Goal: Task Accomplishment & Management: Complete application form

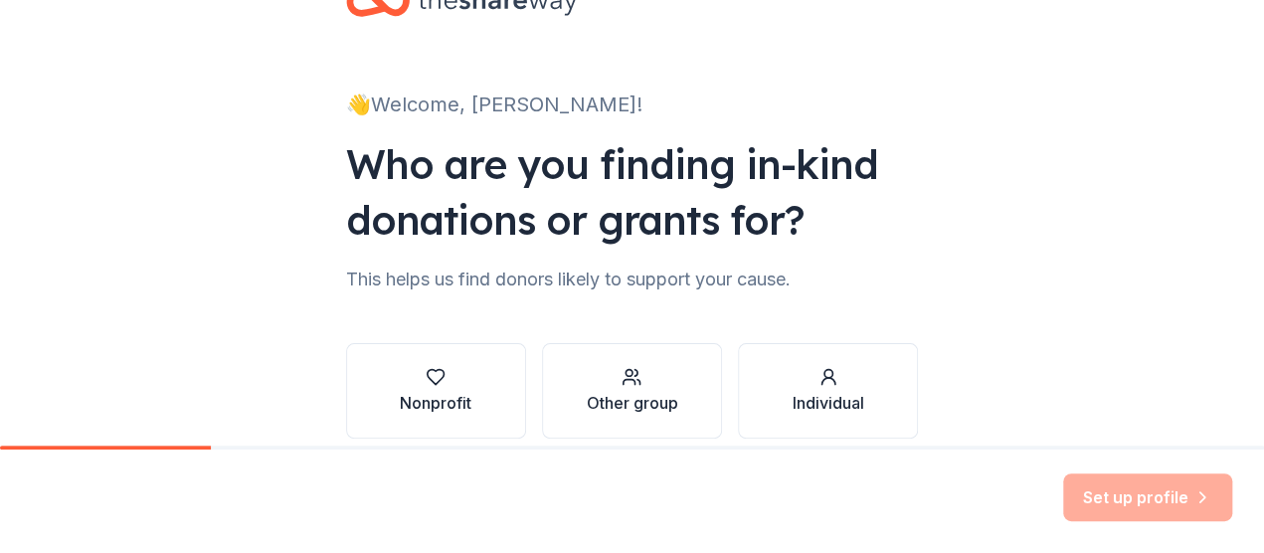
scroll to position [99, 0]
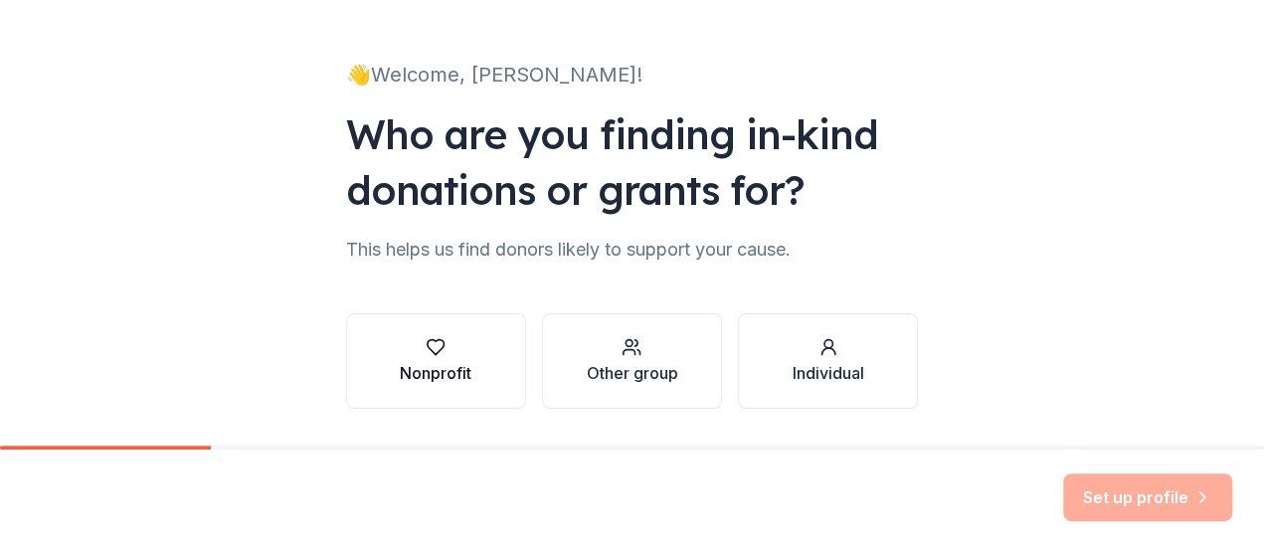
click at [514, 359] on button "Nonprofit" at bounding box center [436, 360] width 180 height 95
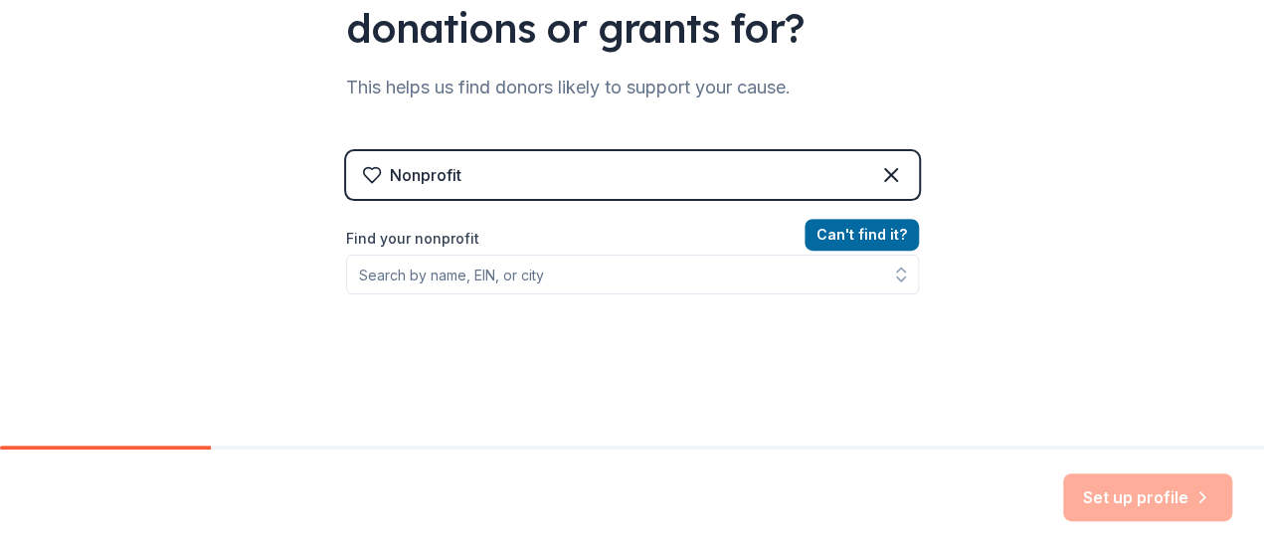
scroll to position [298, 0]
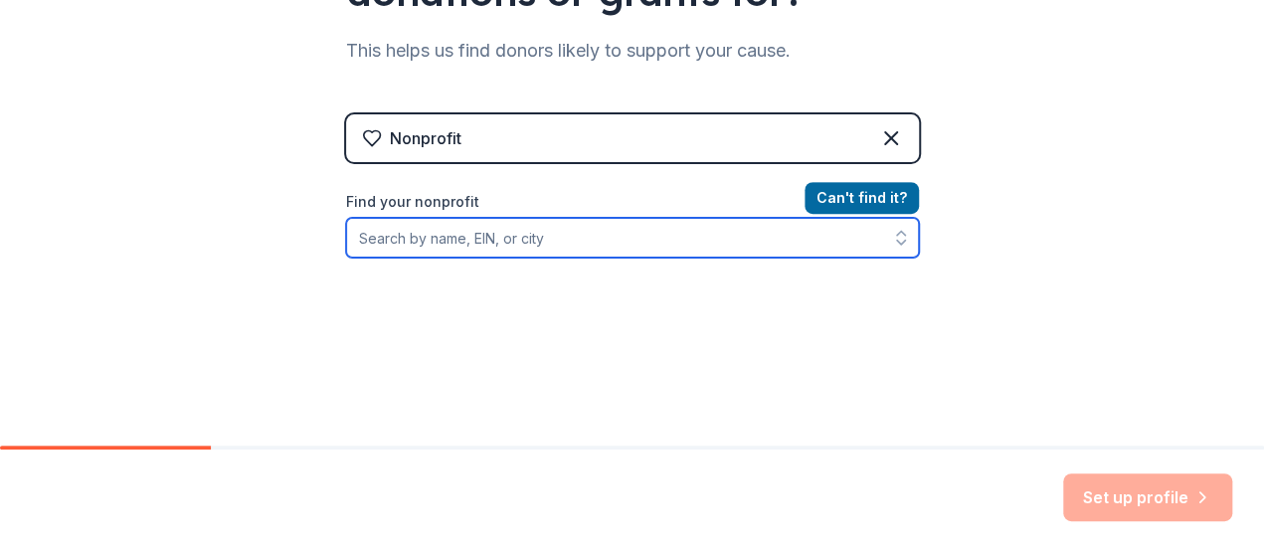
click at [597, 224] on input "Find your nonprofit" at bounding box center [632, 238] width 573 height 40
type input "[DEMOGRAPHIC_DATA] for [DEMOGRAPHIC_DATA]"
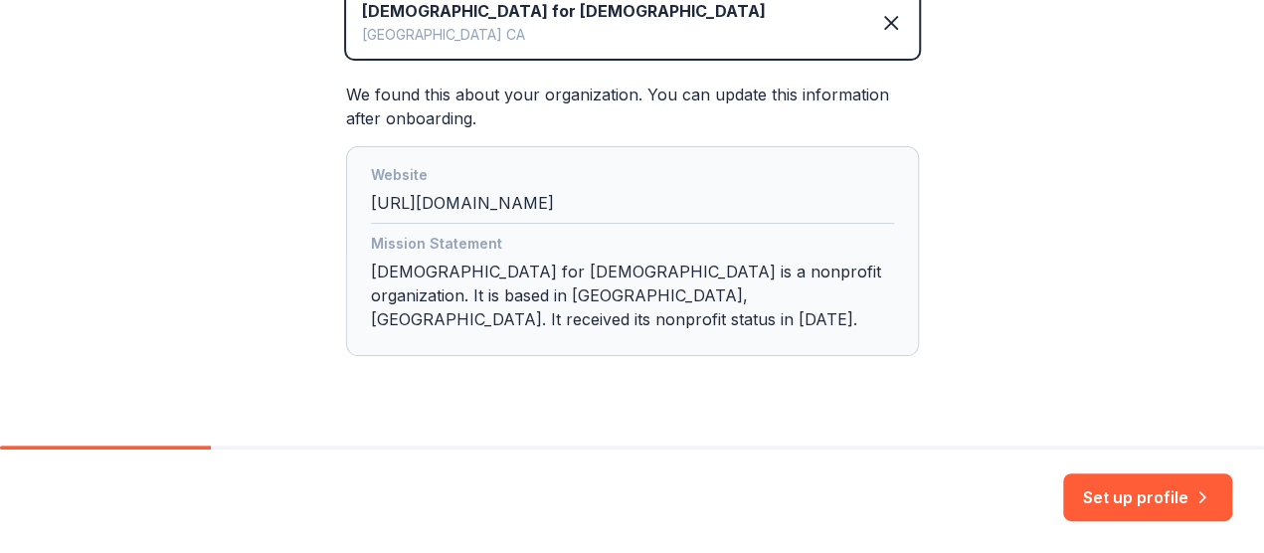
scroll to position [517, 0]
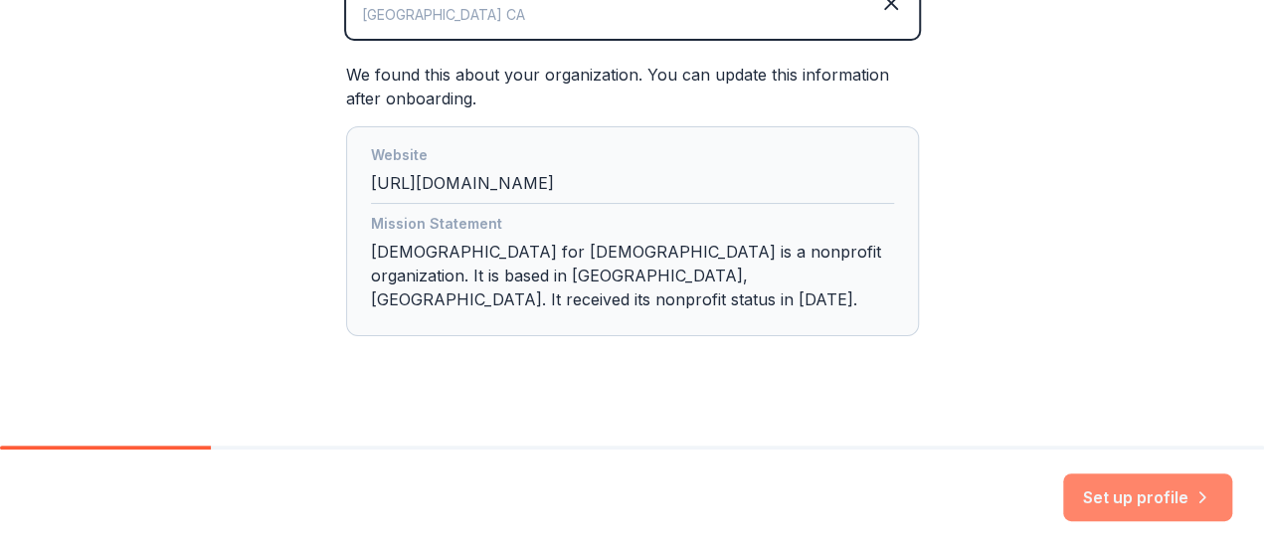
click at [1179, 495] on button "Set up profile" at bounding box center [1147, 497] width 169 height 48
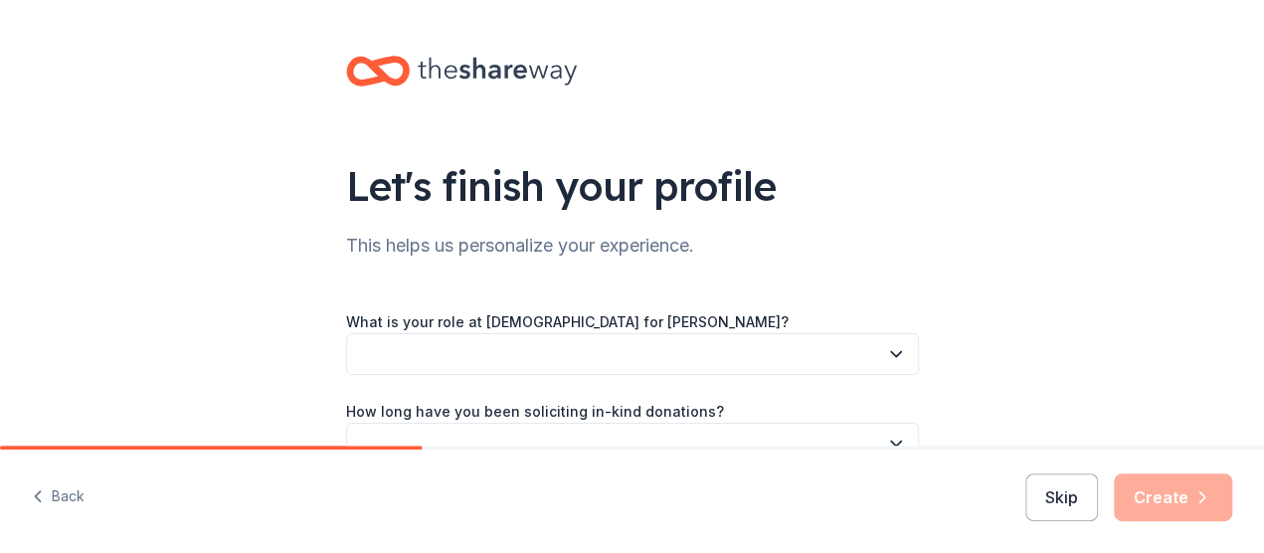
click at [651, 345] on button "button" at bounding box center [632, 354] width 573 height 42
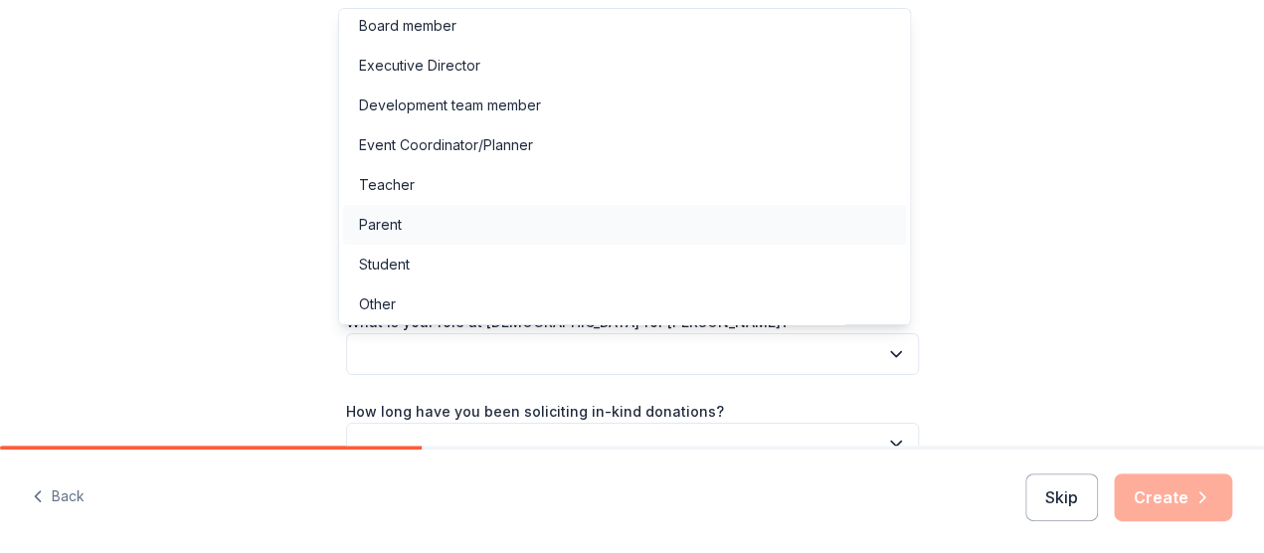
scroll to position [10, 0]
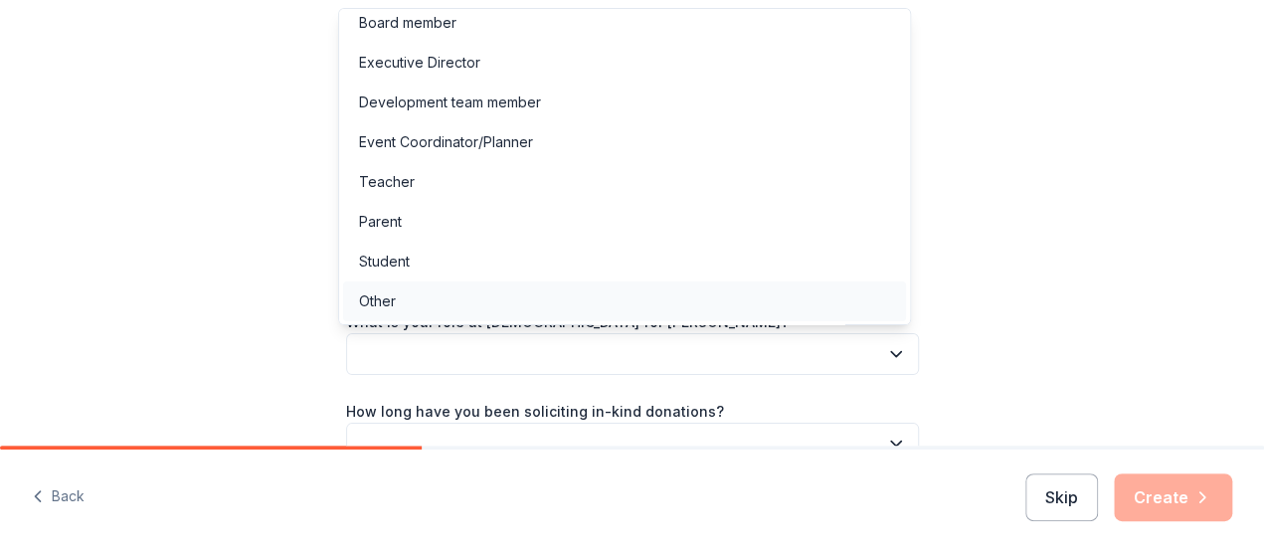
click at [511, 295] on div "Other" at bounding box center [624, 301] width 563 height 40
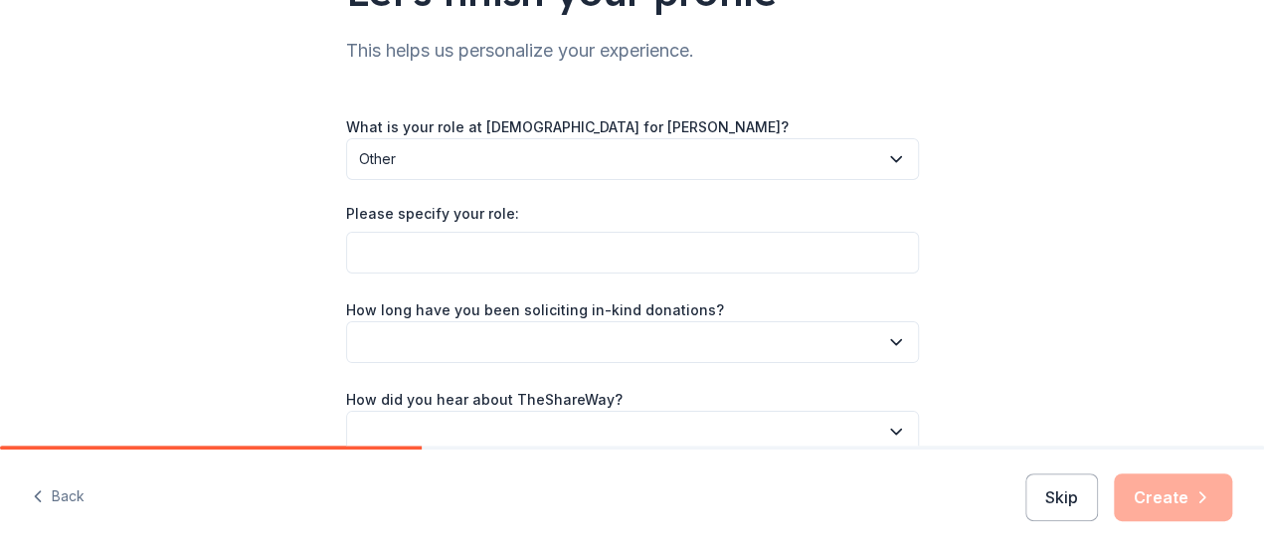
scroll to position [199, 0]
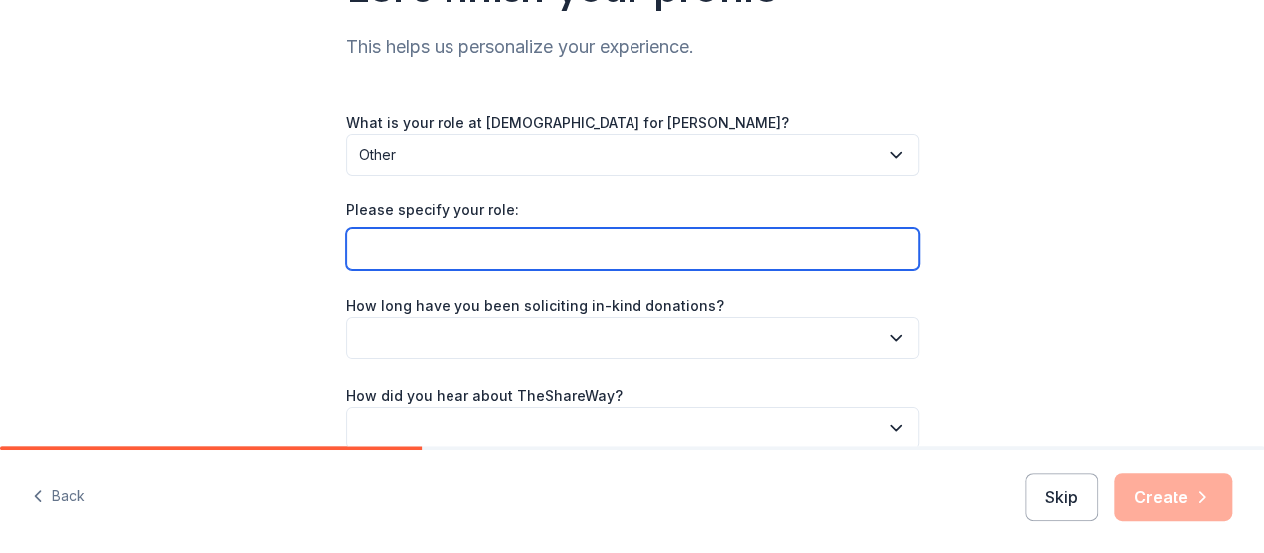
click at [520, 249] on input "Please specify your role:" at bounding box center [632, 249] width 573 height 42
type input "Grant Writer"
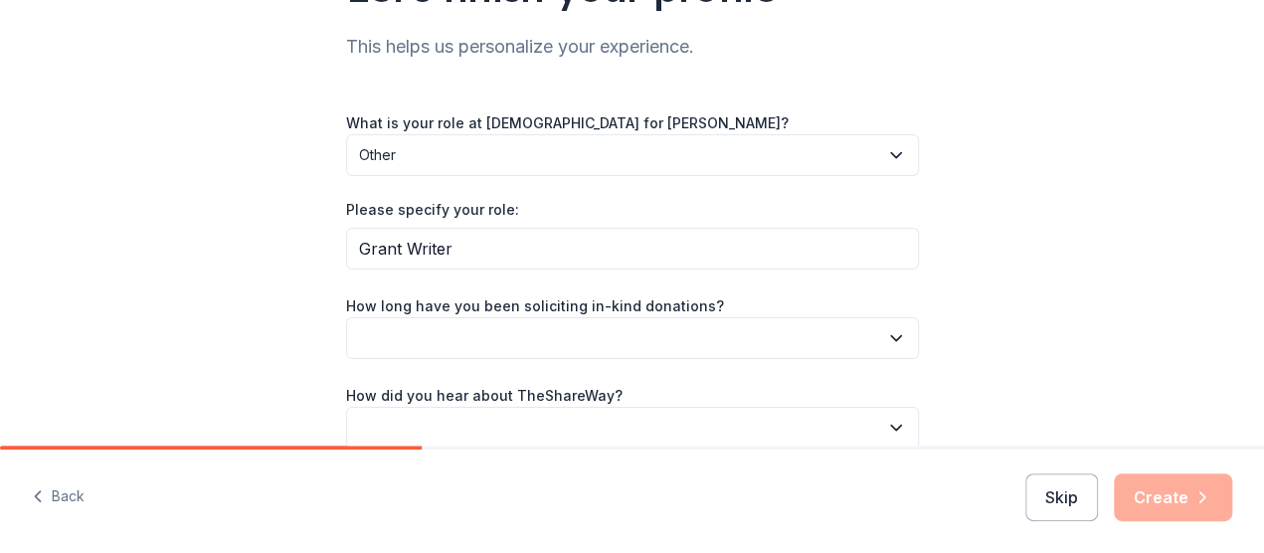
click at [536, 339] on button "button" at bounding box center [632, 338] width 573 height 42
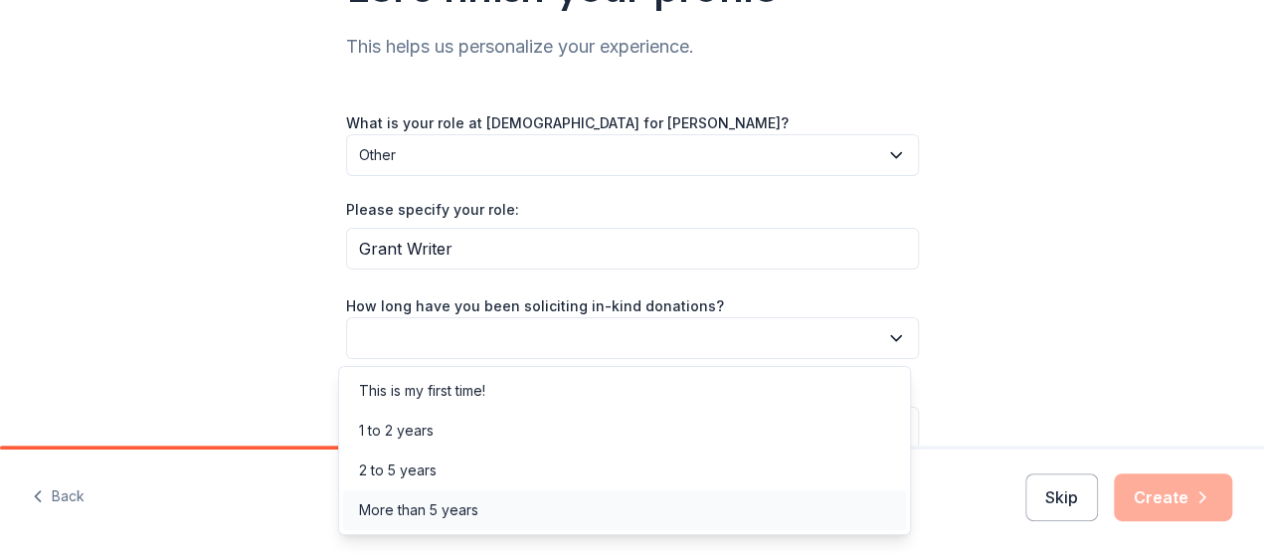
click at [458, 509] on div "More than 5 years" at bounding box center [418, 510] width 119 height 24
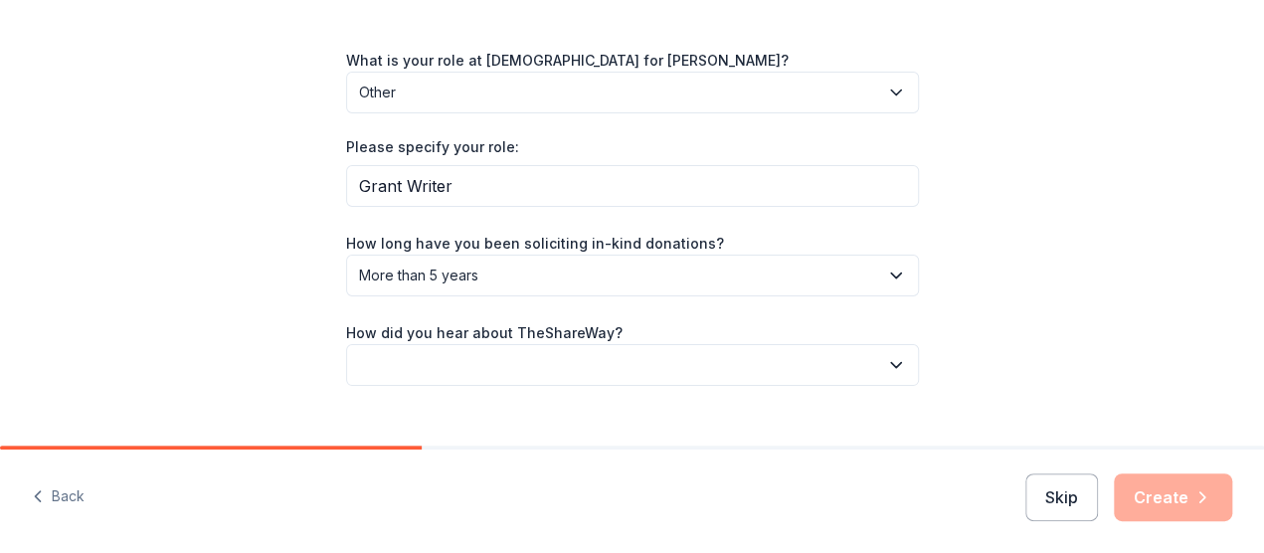
scroll to position [295, 0]
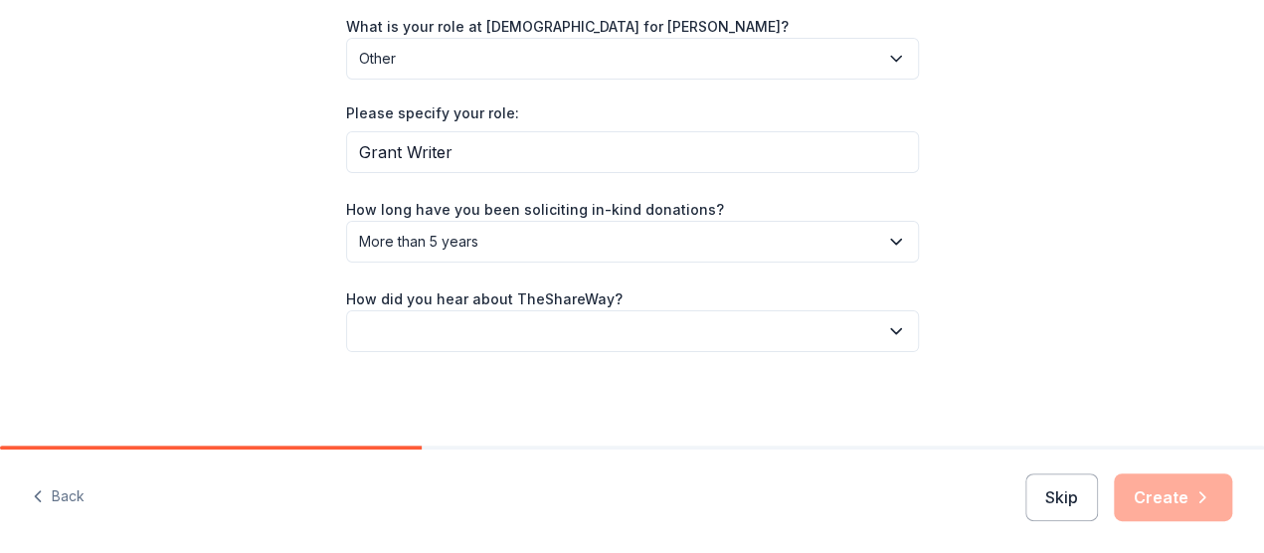
click at [466, 333] on button "button" at bounding box center [632, 331] width 573 height 42
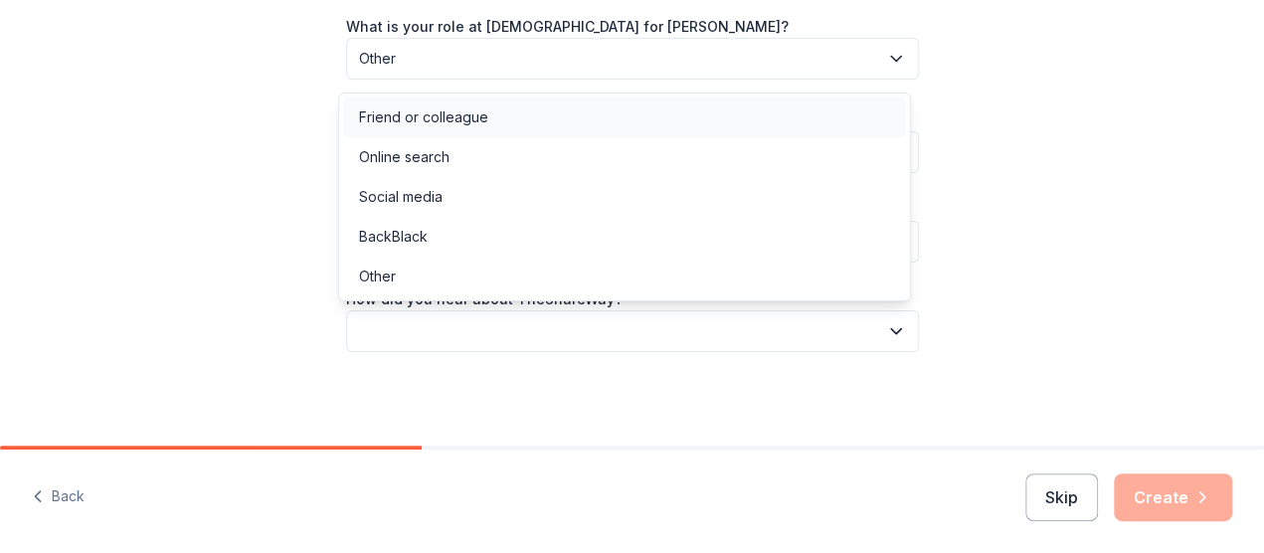
click at [486, 112] on div "Friend or colleague" at bounding box center [624, 117] width 563 height 40
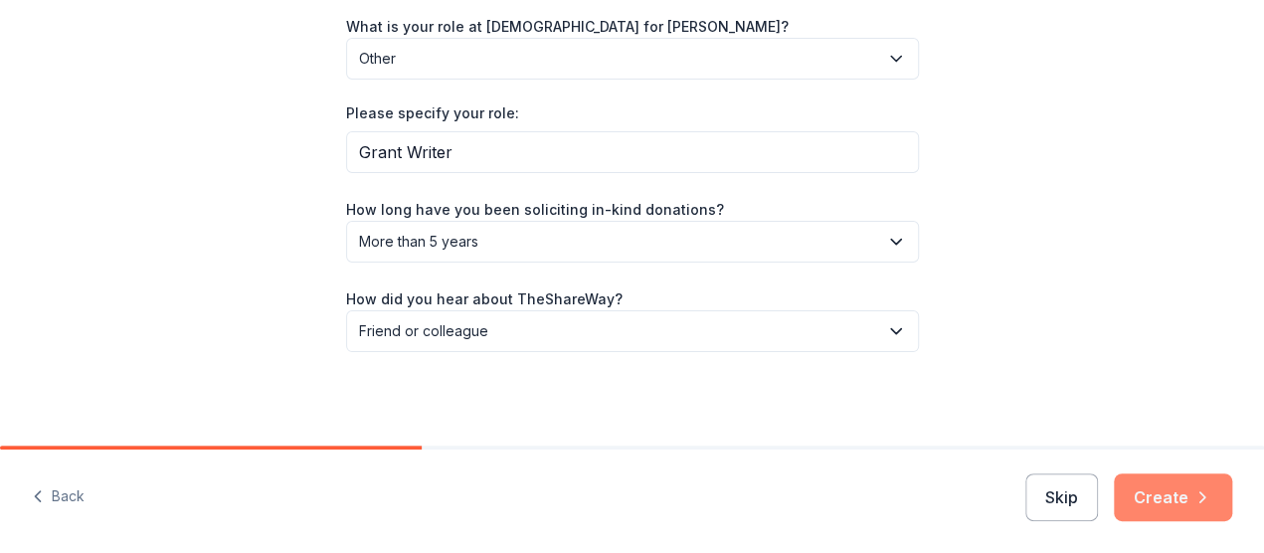
click at [1158, 506] on button "Create" at bounding box center [1173, 497] width 118 height 48
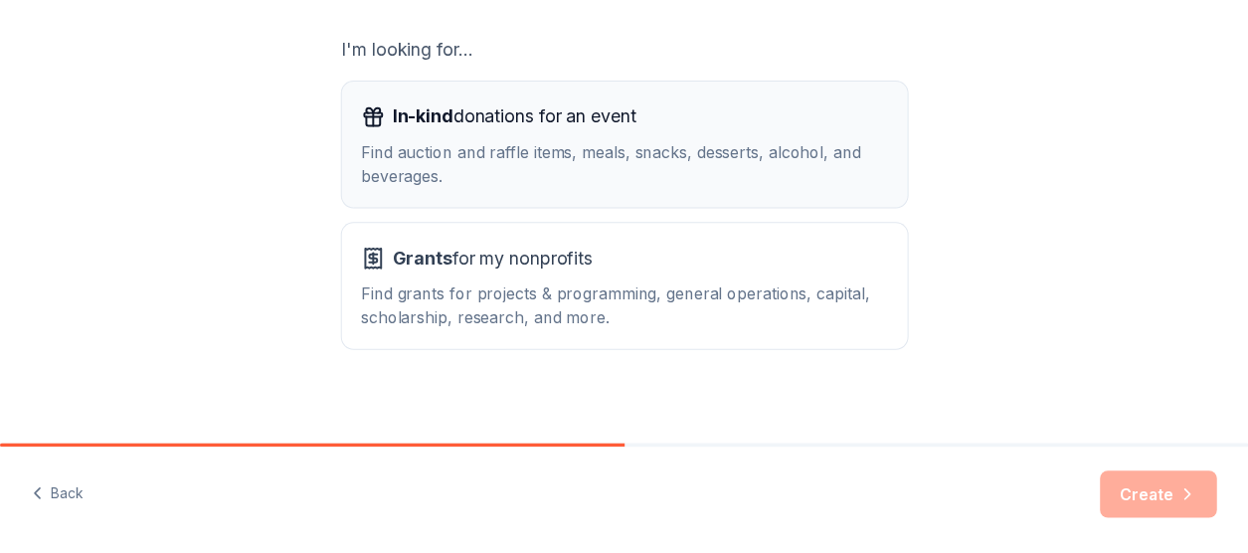
scroll to position [356, 0]
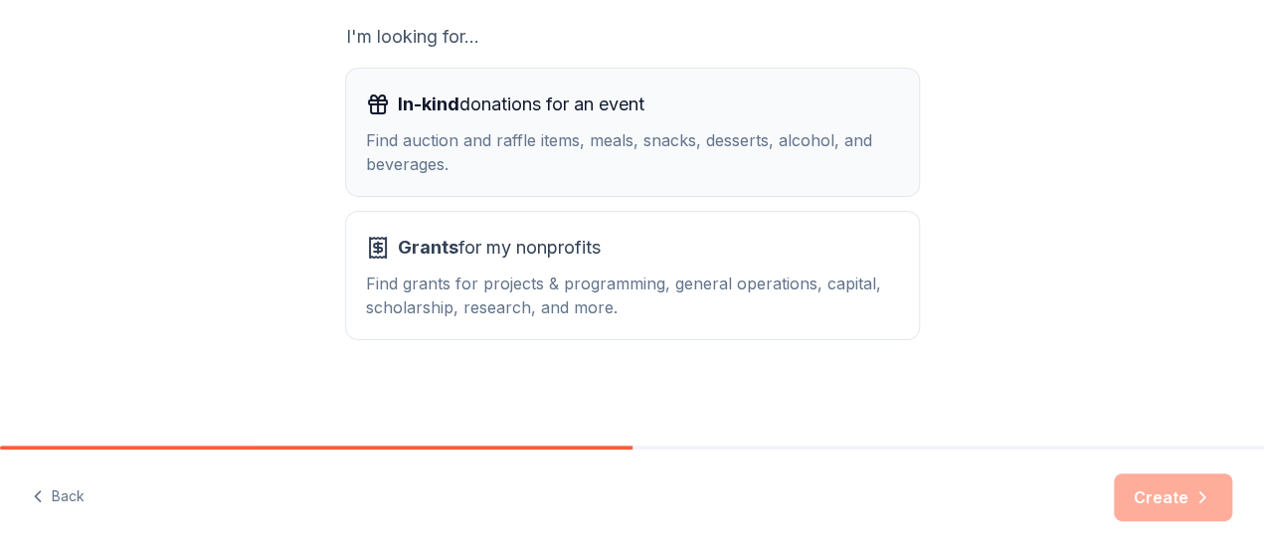
click at [612, 273] on div "Find grants for projects & programming, general operations, capital, scholarshi…" at bounding box center [632, 295] width 533 height 48
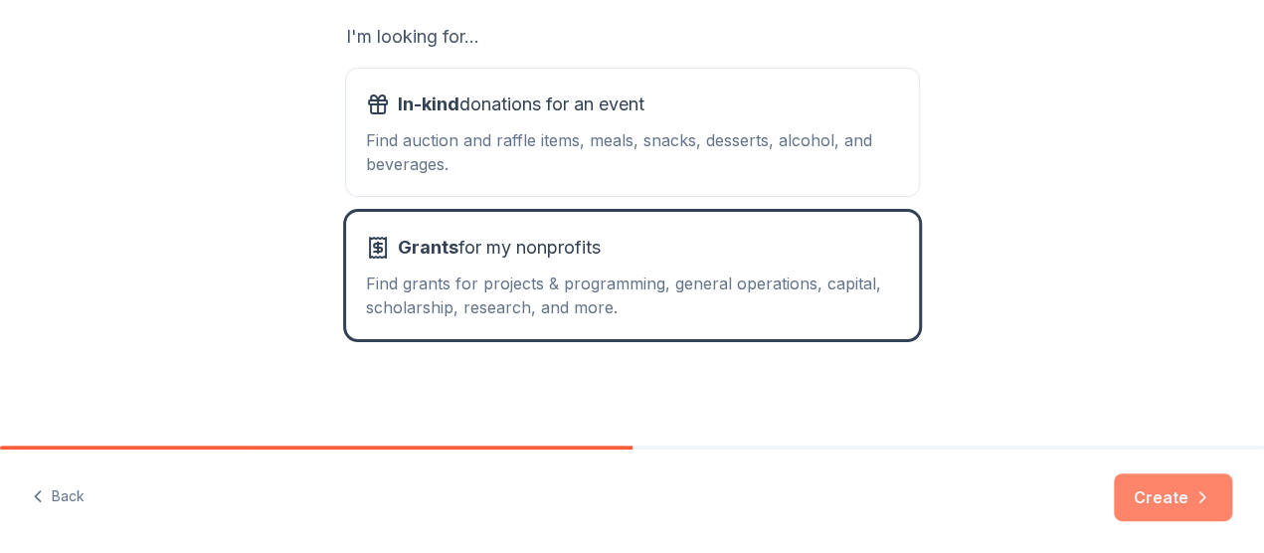
click at [1173, 502] on button "Create" at bounding box center [1173, 497] width 118 height 48
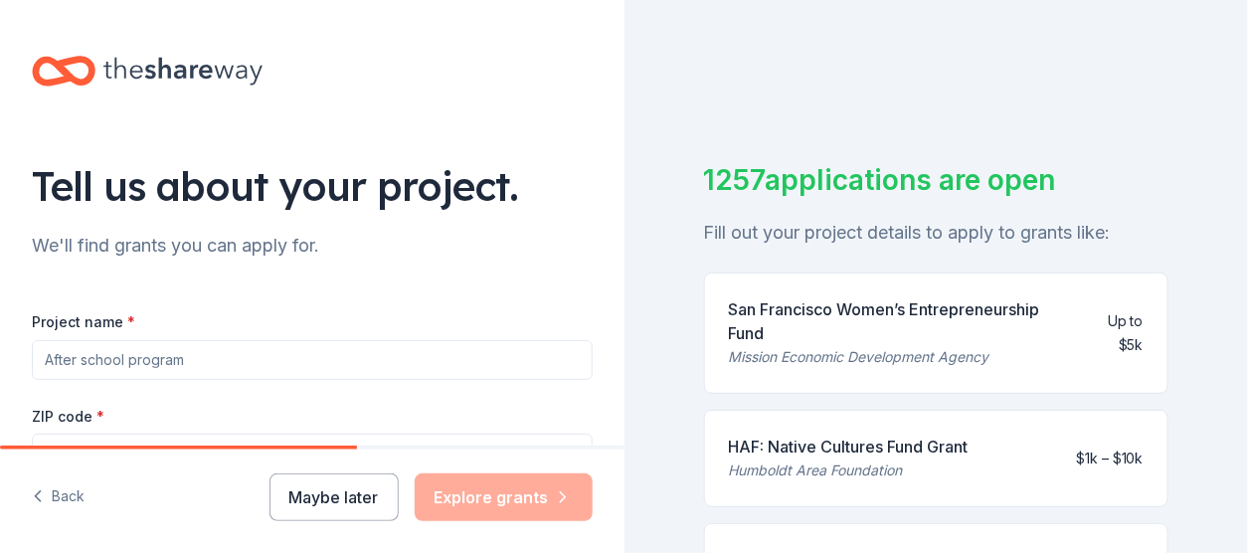
click at [216, 362] on input "Project name *" at bounding box center [312, 360] width 561 height 40
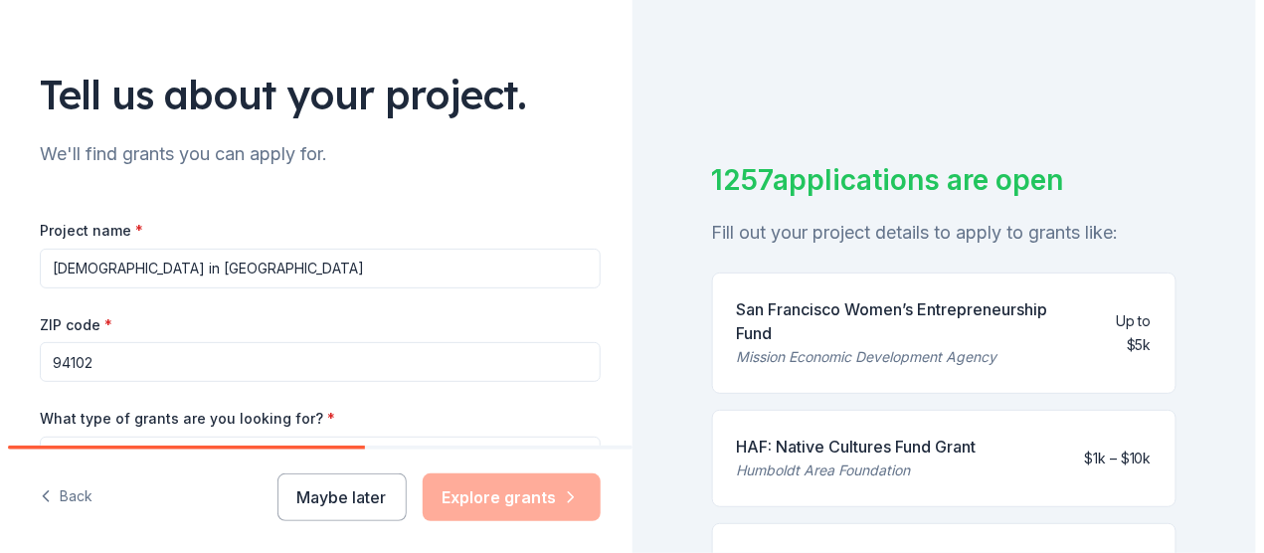
scroll to position [199, 0]
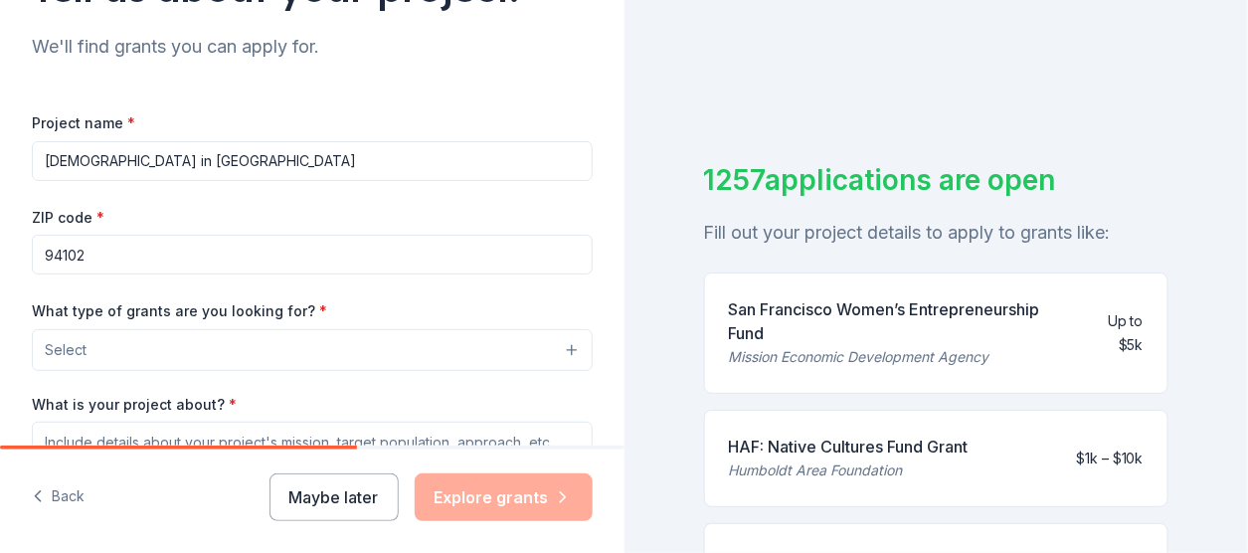
type input "[DEMOGRAPHIC_DATA] in [GEOGRAPHIC_DATA]"
click at [164, 249] on input "94102" at bounding box center [312, 255] width 561 height 40
drag, startPoint x: -32, startPoint y: 258, endPoint x: -99, endPoint y: 254, distance: 67.7
click at [0, 254] on html "Tell us about your project. We'll find grants you can apply for. Project name *…" at bounding box center [624, 276] width 1248 height 553
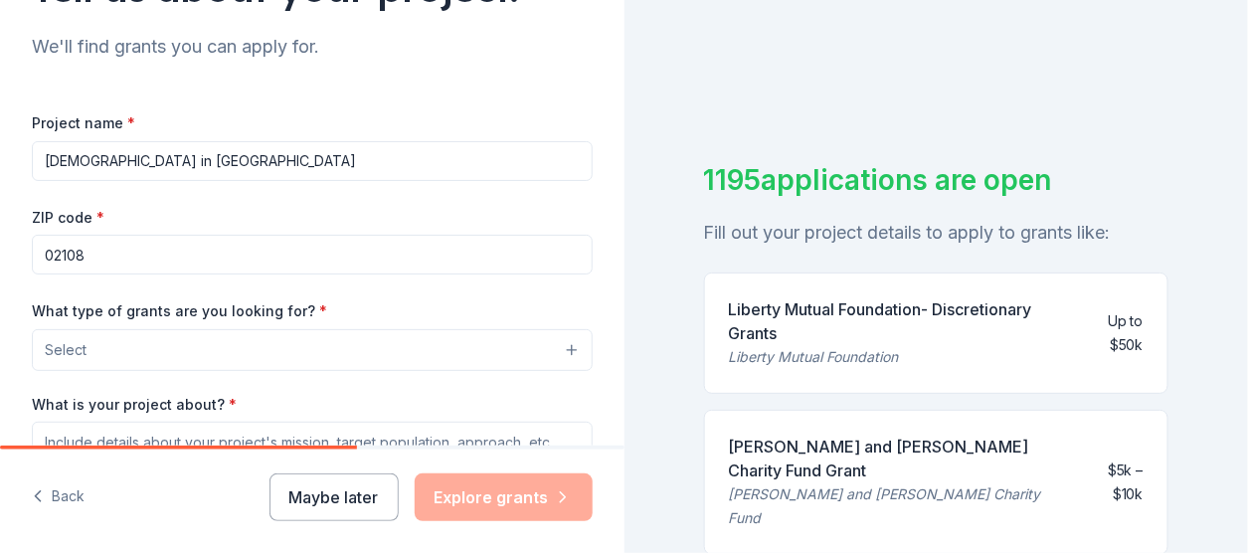
type input "02108"
click at [294, 346] on button "Select" at bounding box center [312, 350] width 561 height 42
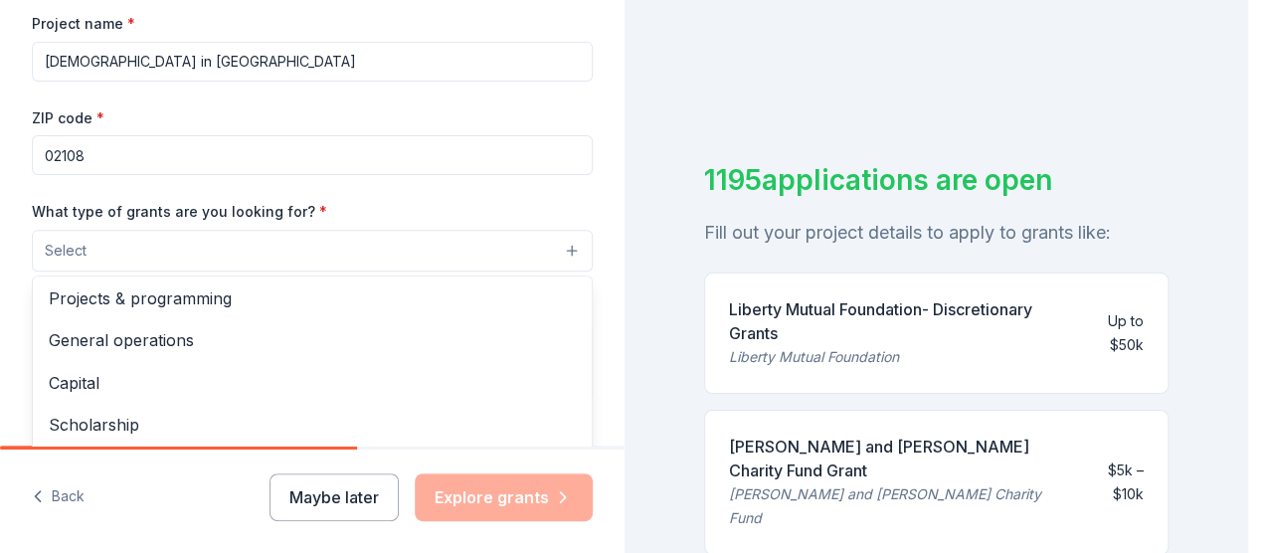
scroll to position [0, 0]
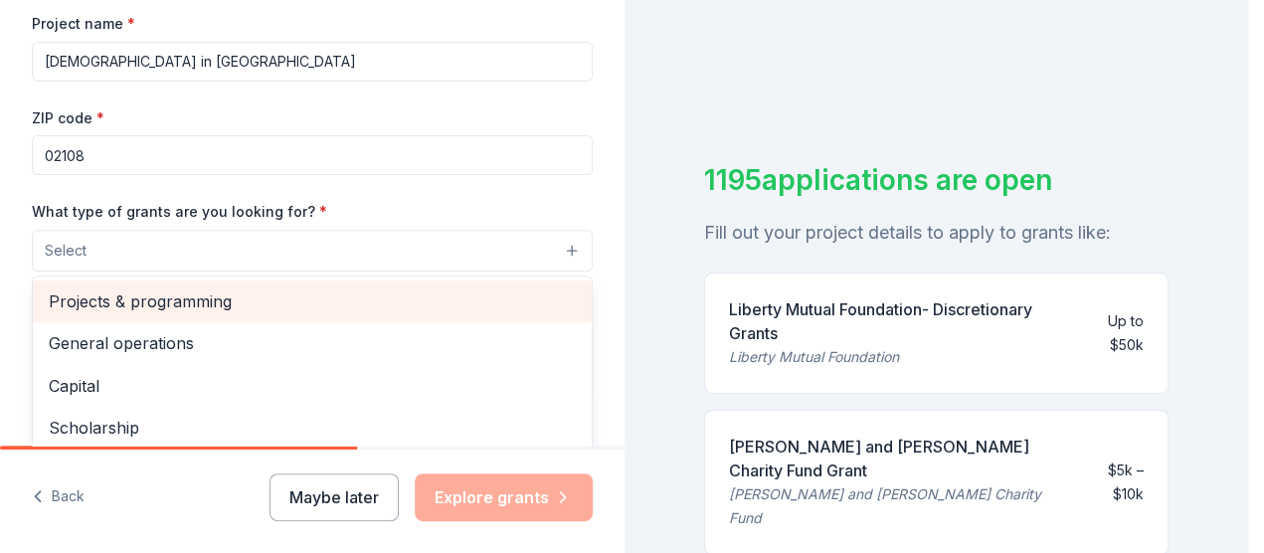
click at [277, 300] on span "Projects & programming" at bounding box center [312, 301] width 527 height 26
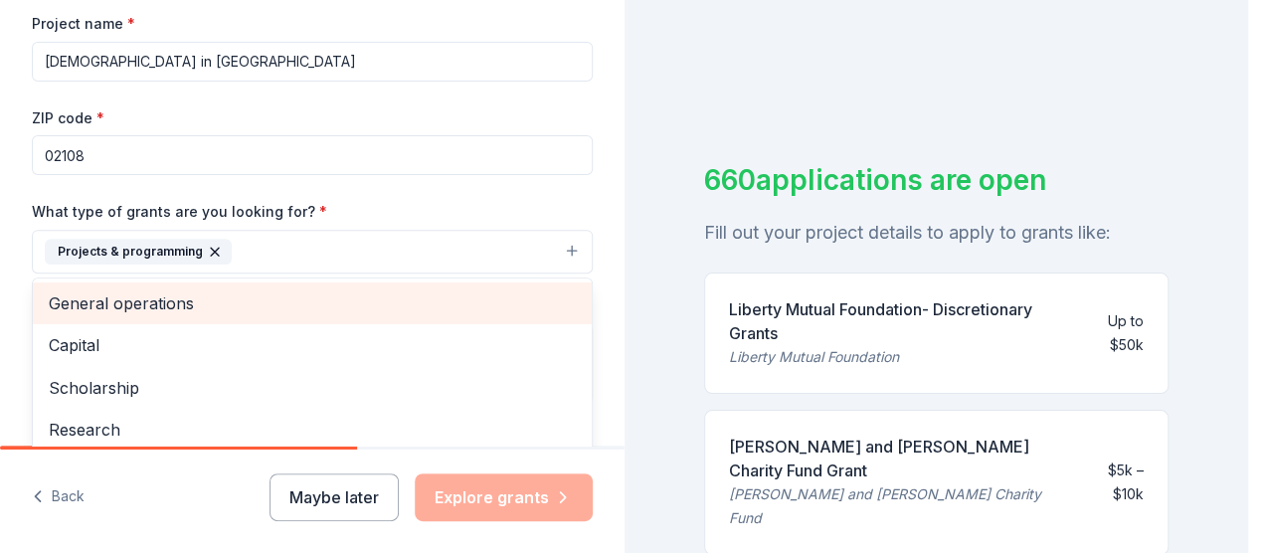
click at [206, 299] on span "General operations" at bounding box center [312, 303] width 527 height 26
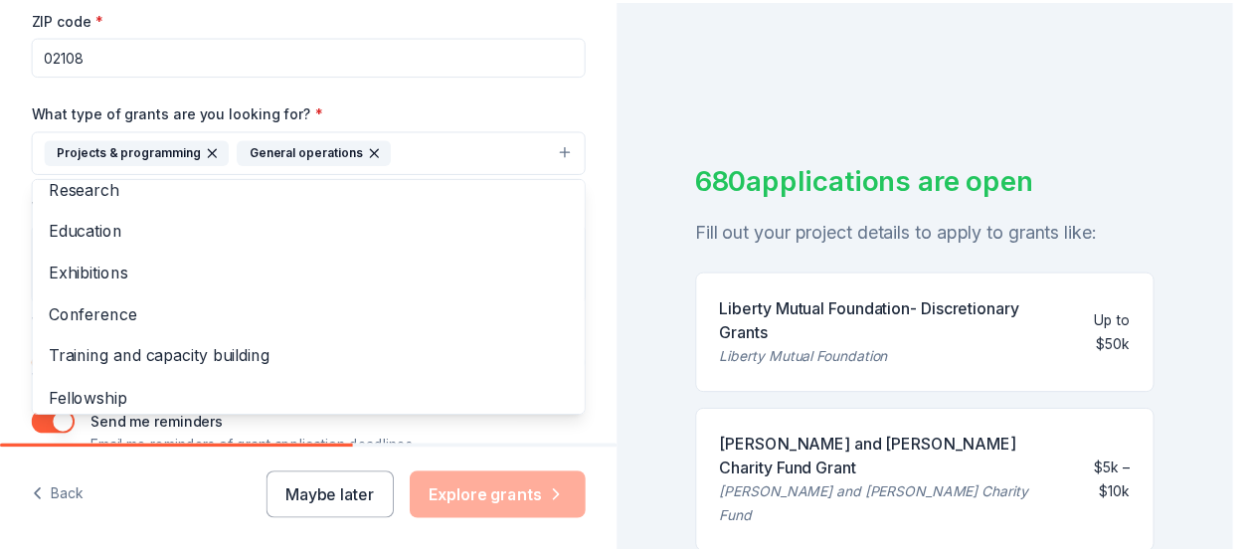
scroll to position [497, 0]
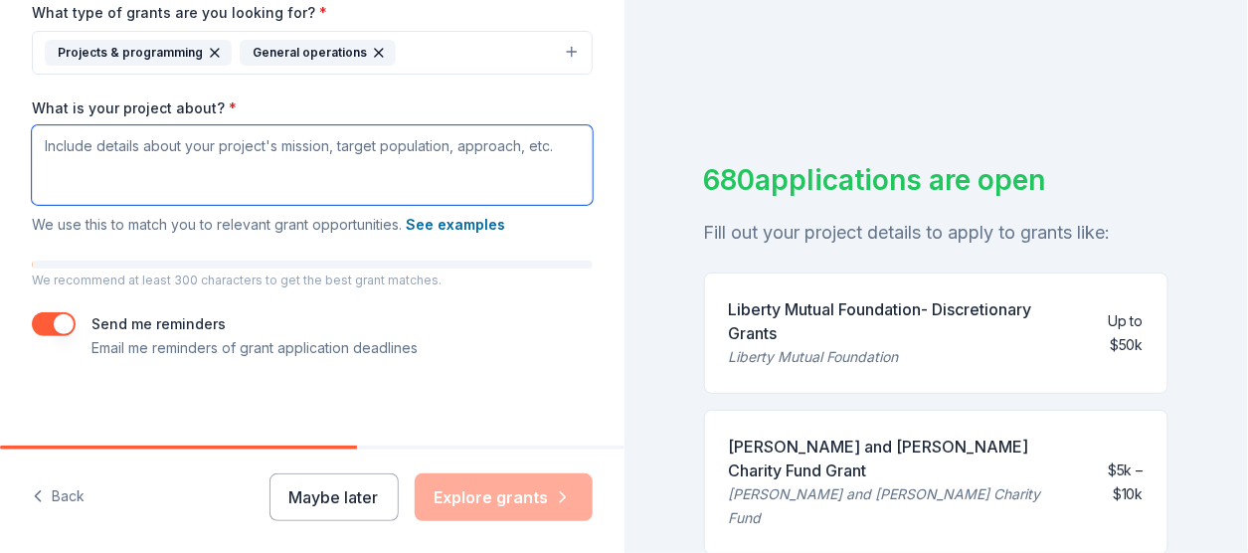
click at [237, 167] on textarea "What is your project about? *" at bounding box center [312, 165] width 561 height 80
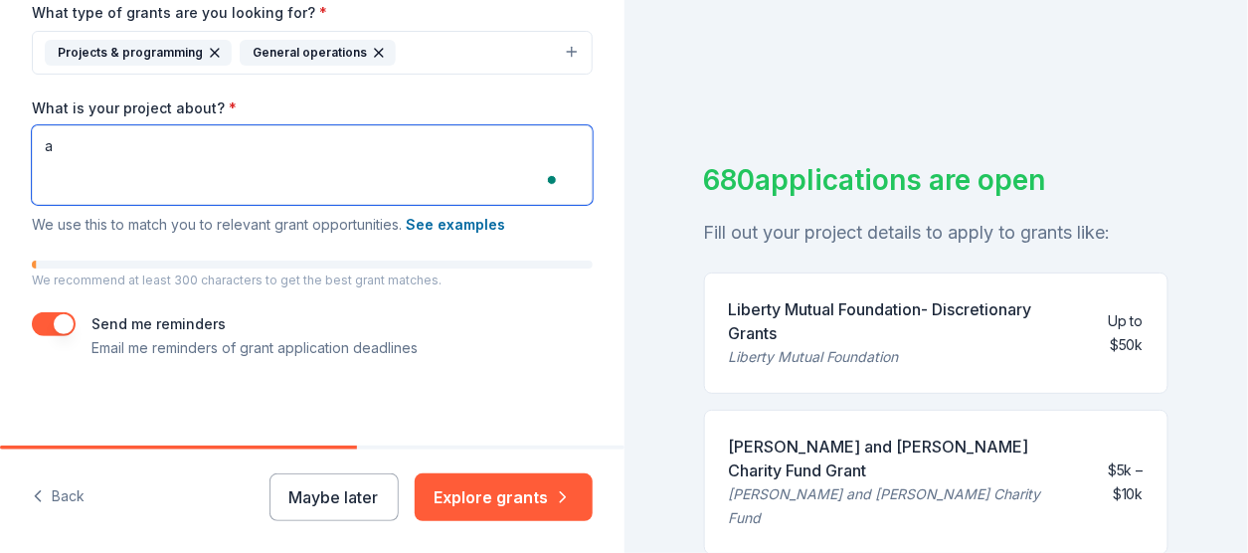
type textarea "a"
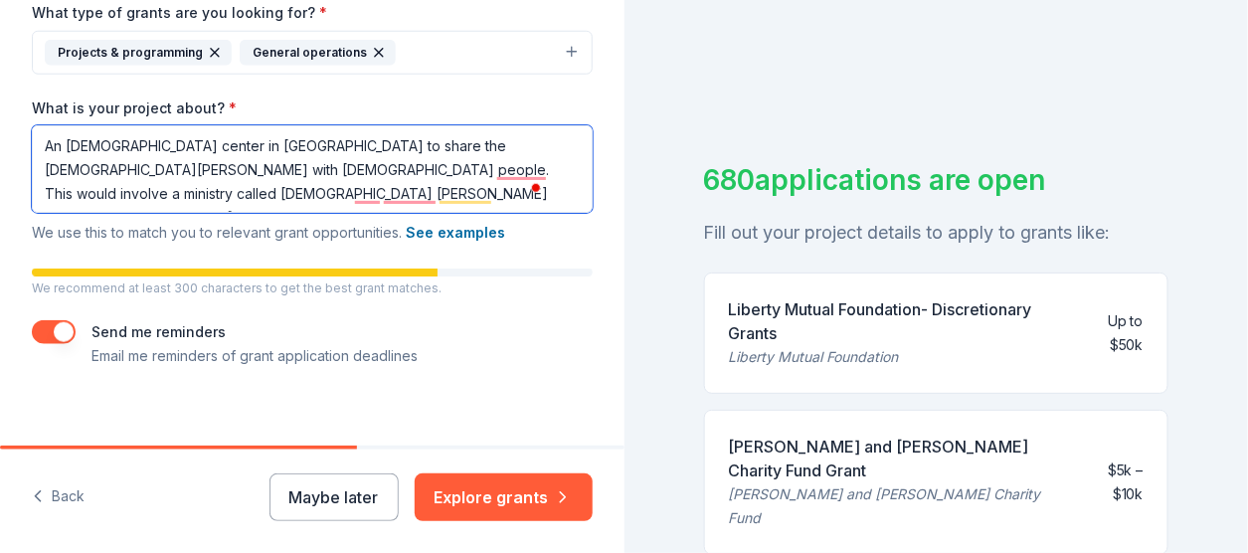
scroll to position [514, 0]
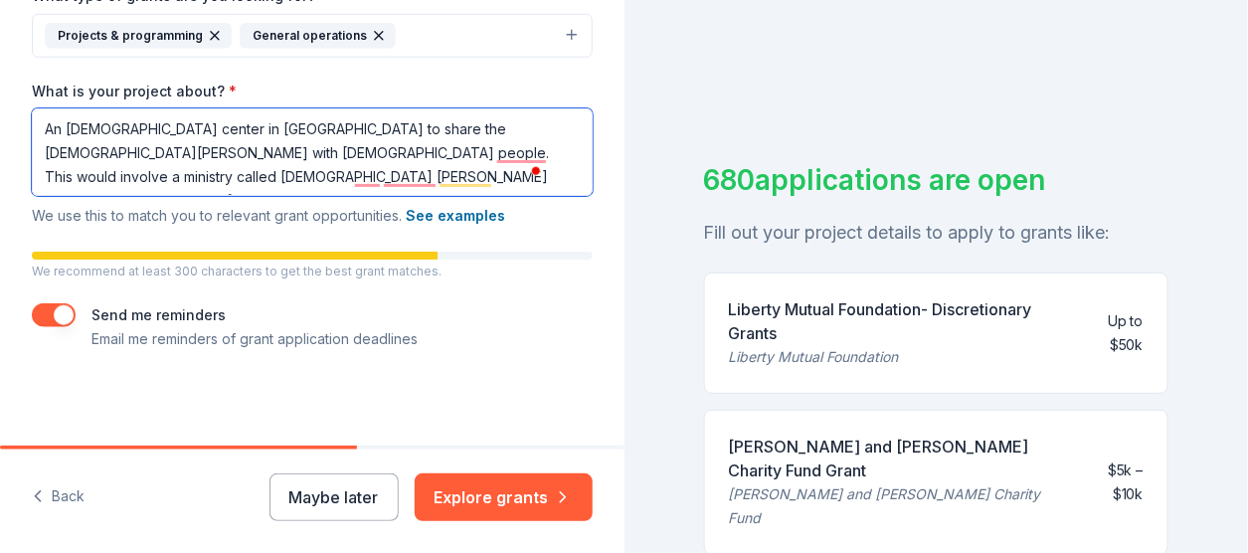
type textarea "An [DEMOGRAPHIC_DATA] center in [GEOGRAPHIC_DATA] to share the [DEMOGRAPHIC_DAT…"
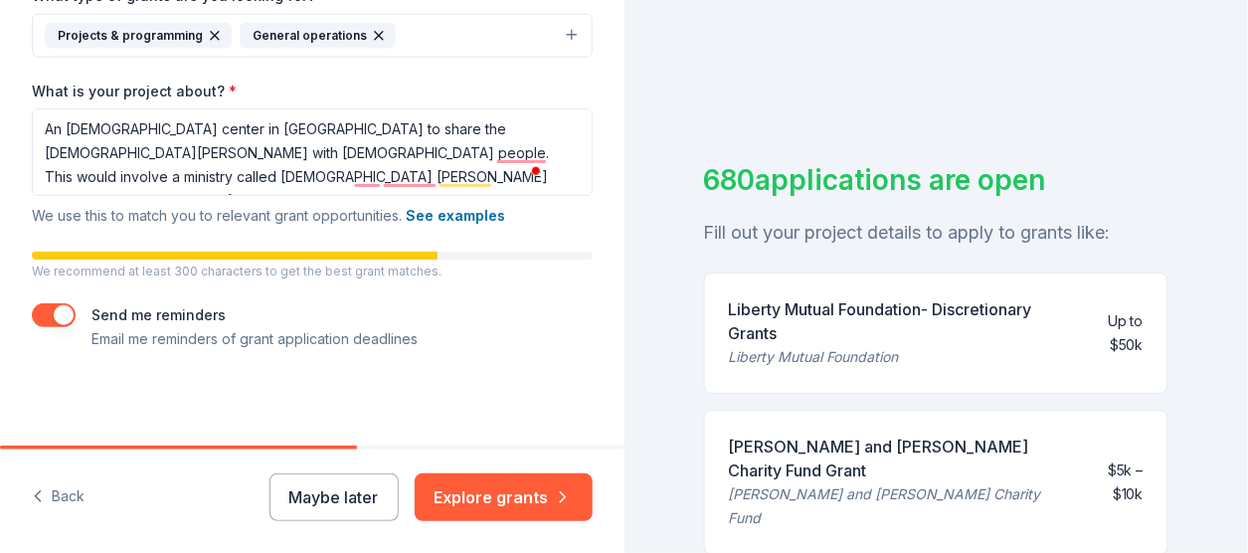
click at [151, 323] on div "Send me reminders Email me reminders of grant application deadlines" at bounding box center [254, 327] width 326 height 48
click at [163, 311] on label "Send me reminders" at bounding box center [158, 314] width 134 height 17
click at [58, 311] on button "button" at bounding box center [54, 315] width 44 height 24
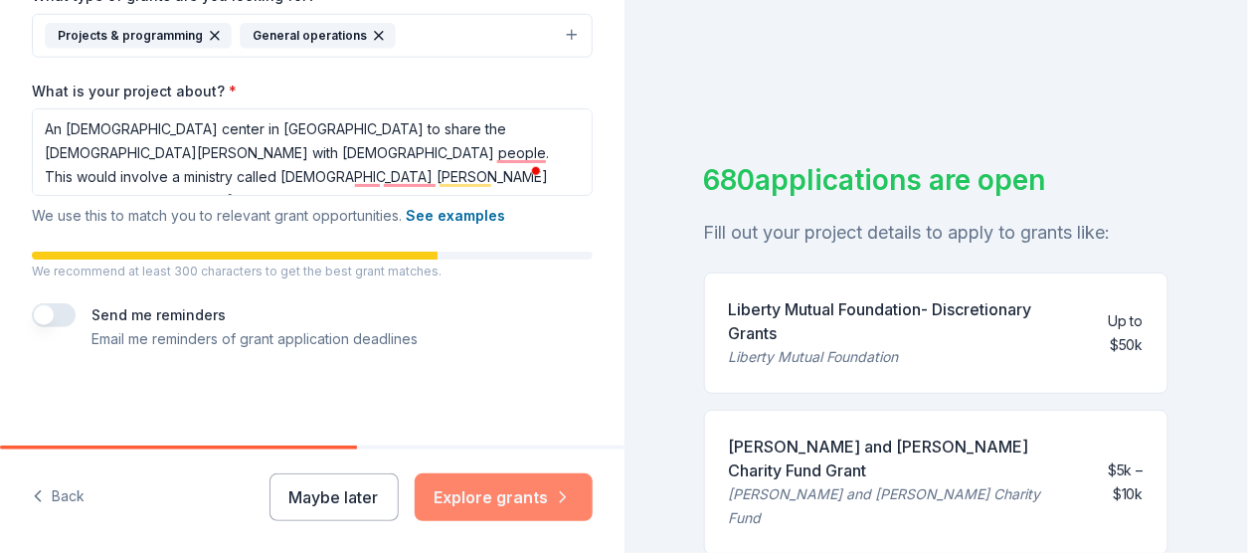
click at [470, 488] on button "Explore grants" at bounding box center [504, 497] width 178 height 48
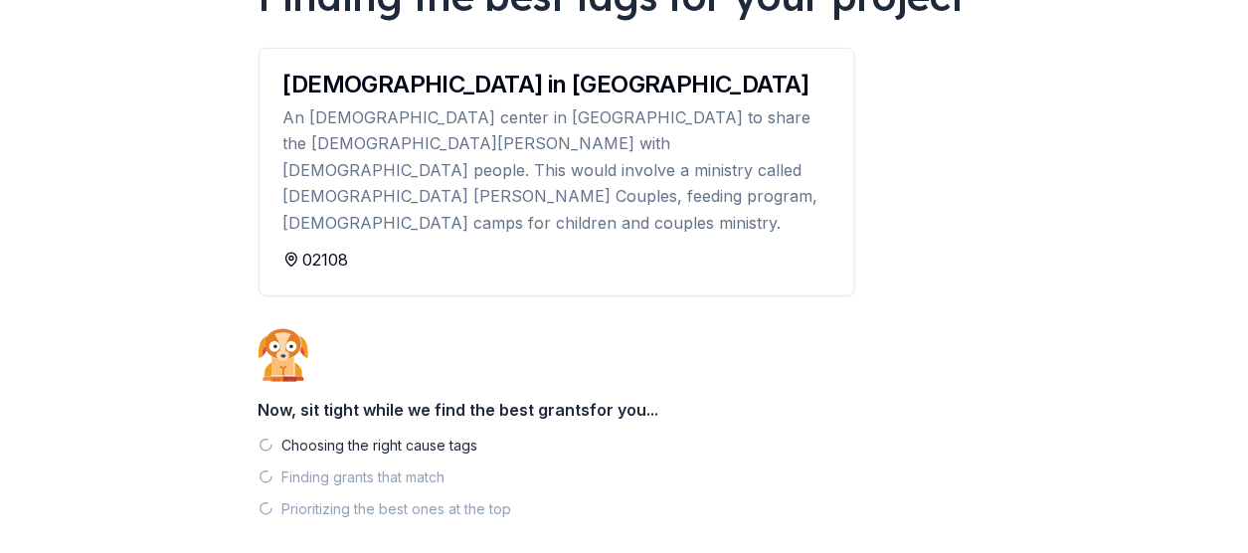
scroll to position [199, 0]
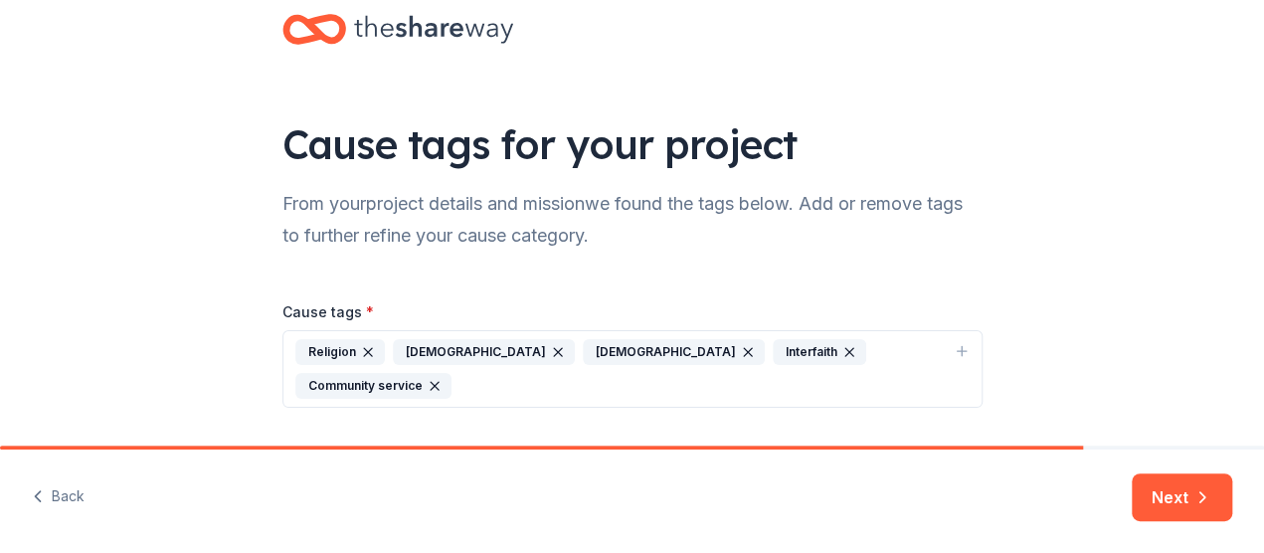
scroll to position [64, 0]
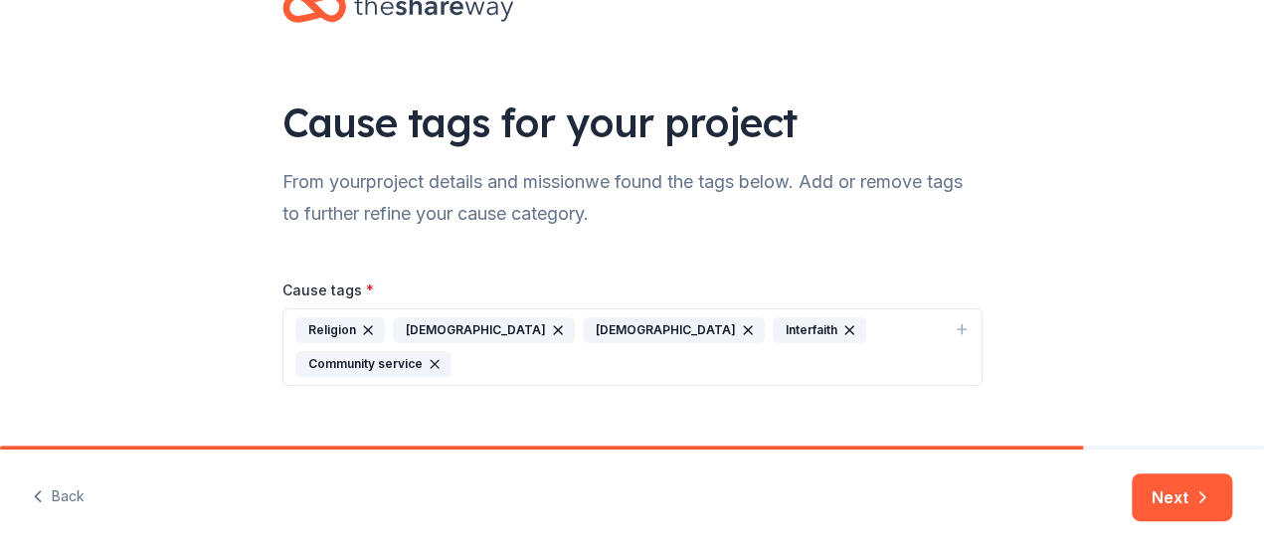
click at [360, 328] on icon "button" at bounding box center [368, 330] width 16 height 16
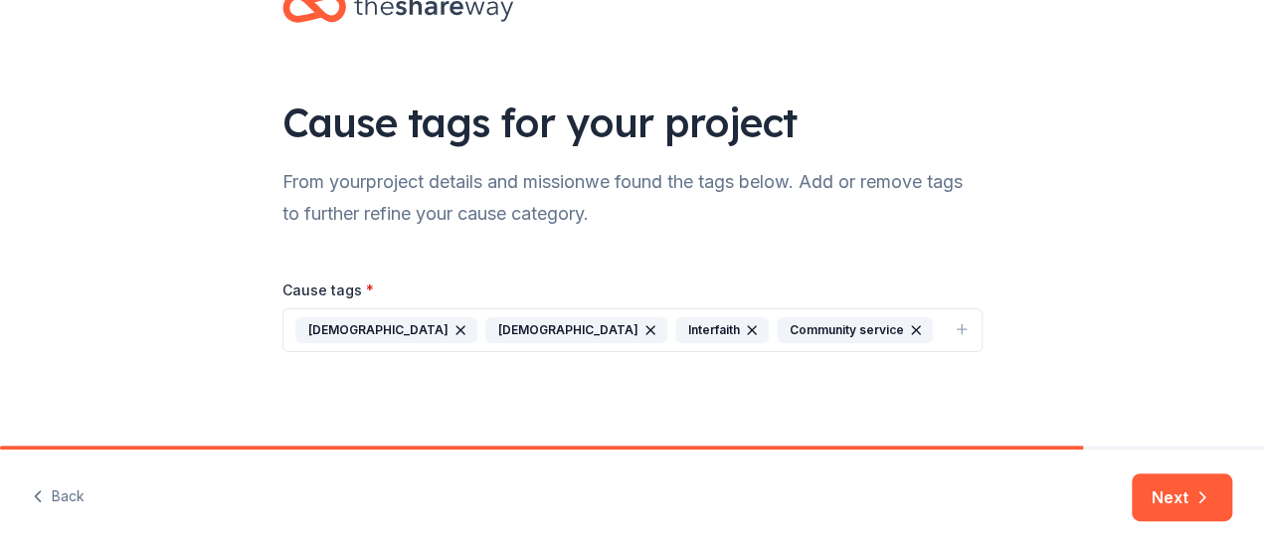
click at [646, 327] on icon "button" at bounding box center [650, 330] width 8 height 8
click at [688, 332] on button "[DEMOGRAPHIC_DATA] Interfaith Community service" at bounding box center [632, 330] width 700 height 44
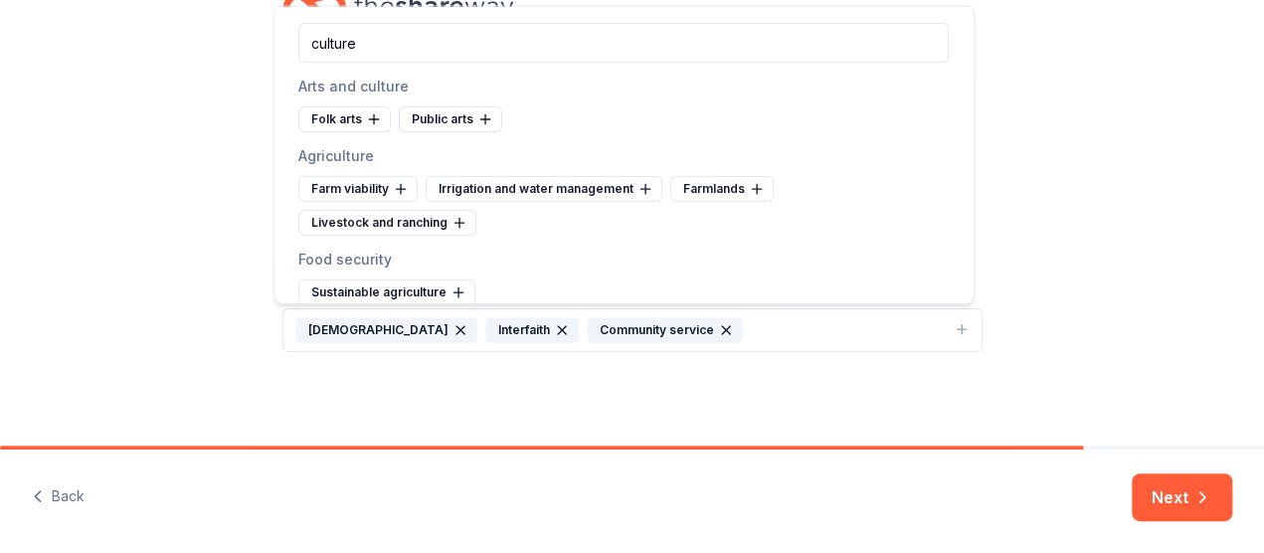
click at [371, 44] on input "culture" at bounding box center [623, 43] width 650 height 40
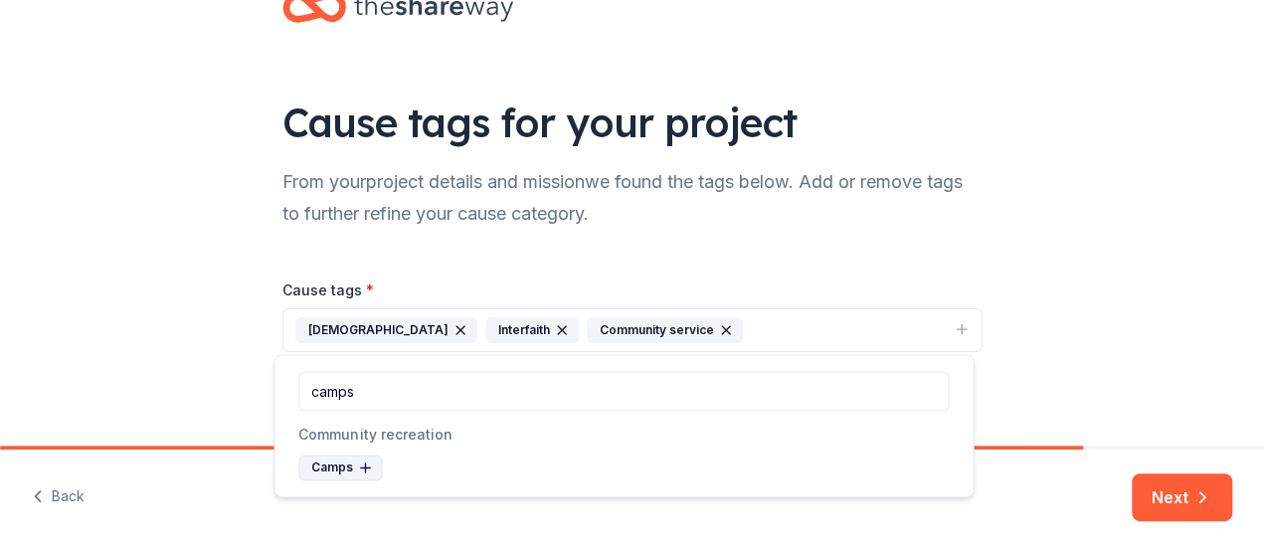
type input "camps"
click at [314, 460] on div "Camps" at bounding box center [340, 467] width 84 height 26
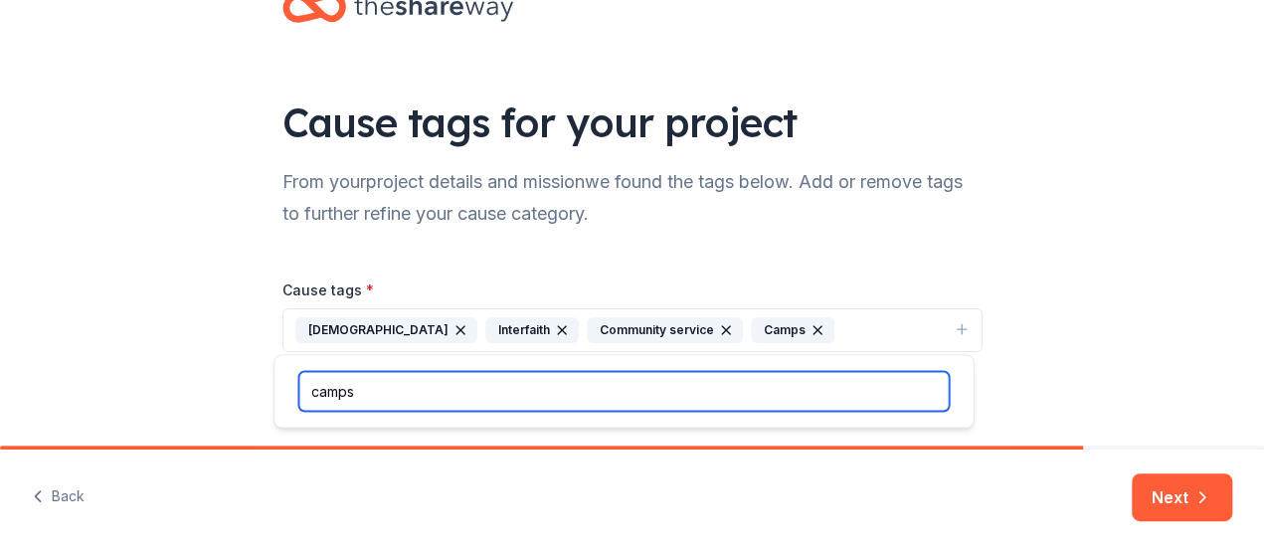
click at [413, 400] on input "camps" at bounding box center [623, 391] width 650 height 40
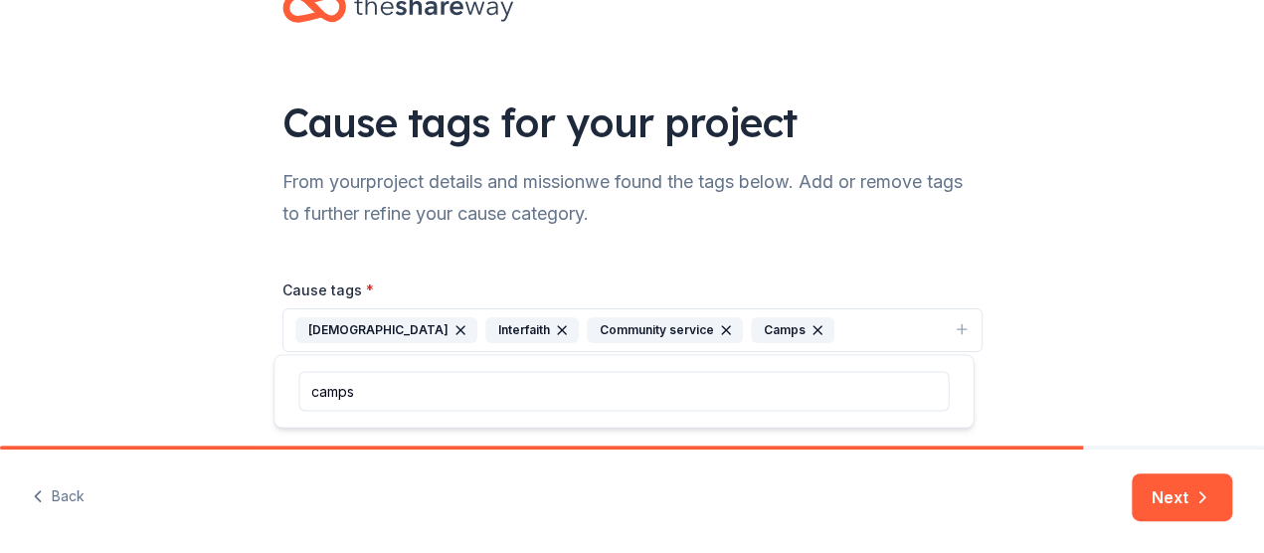
click at [938, 249] on div "Cause tags * [DEMOGRAPHIC_DATA] Interfaith Community service Camps" at bounding box center [632, 299] width 700 height 106
click at [1162, 491] on button "Next" at bounding box center [1181, 497] width 100 height 48
